Goal: Task Accomplishment & Management: Manage account settings

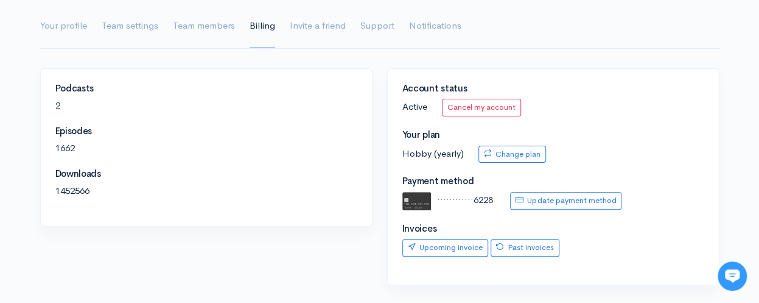
scroll to position [122, 0]
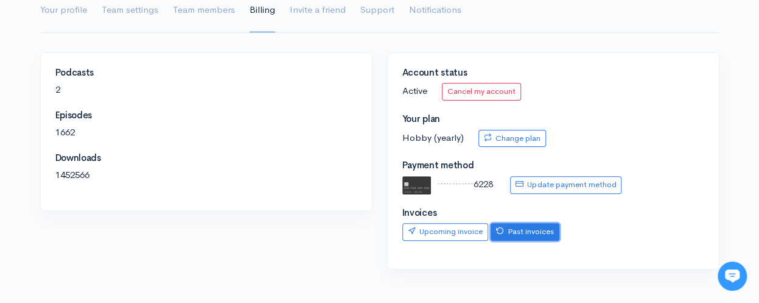
click at [543, 228] on link "Past invoices" at bounding box center [525, 232] width 69 height 18
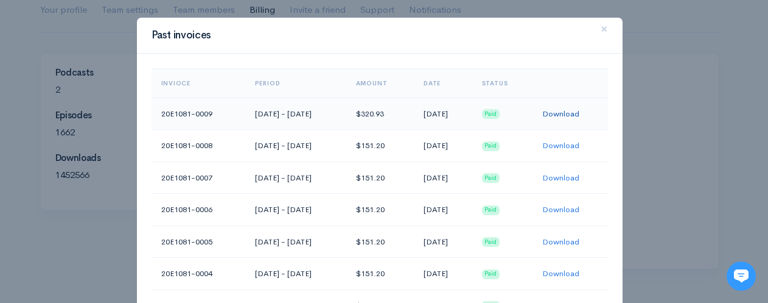
click at [578, 114] on link "Download" at bounding box center [561, 113] width 37 height 10
click at [601, 30] on span "×" at bounding box center [604, 29] width 7 height 18
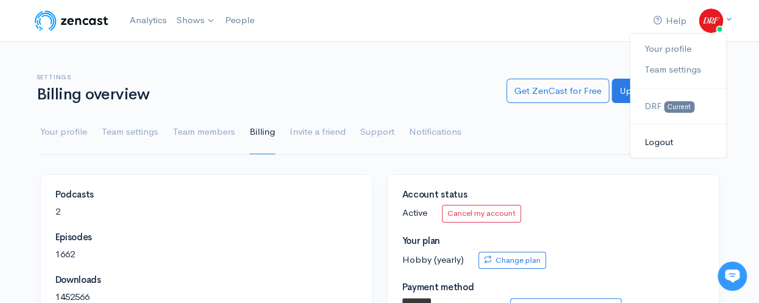
click at [667, 141] on link "Logout" at bounding box center [678, 142] width 96 height 21
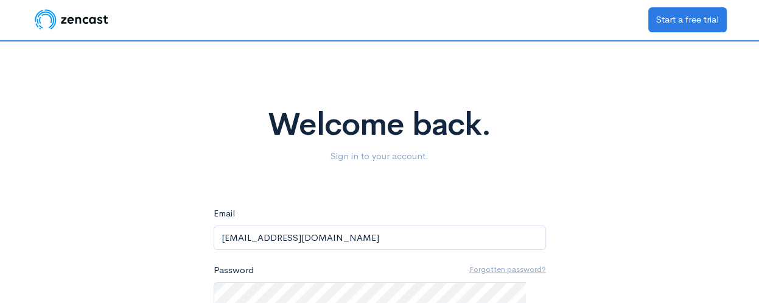
click at [644, 104] on div "Welcome back. Sign in to your account." at bounding box center [380, 124] width 694 height 122
